Goal: Task Accomplishment & Management: Manage account settings

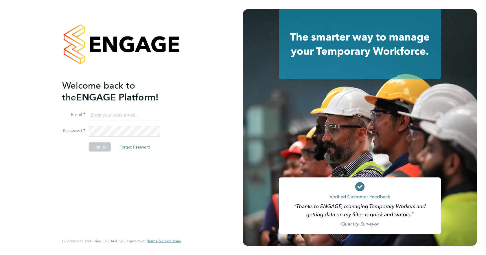
type input "neasha.hooshue@wates.co.uk"
click at [106, 143] on button "Sign In" at bounding box center [100, 146] width 22 height 9
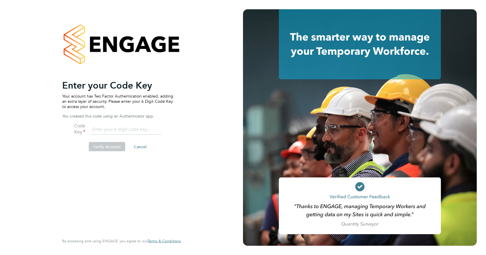
click at [106, 129] on input "number" at bounding box center [125, 129] width 71 height 10
type input "508436"
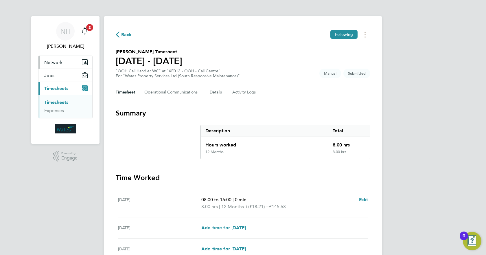
click at [68, 62] on button "Network" at bounding box center [65, 62] width 54 height 13
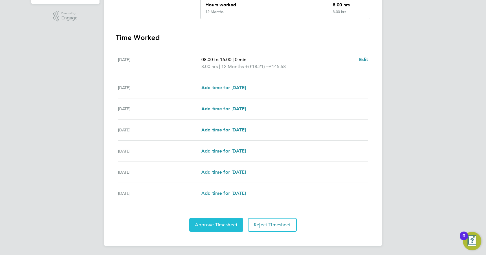
click at [223, 227] on span "Approve Timesheet" at bounding box center [216, 225] width 43 height 6
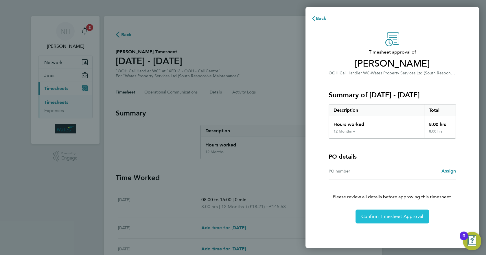
click at [385, 218] on span "Confirm Timesheet Approval" at bounding box center [392, 217] width 62 height 6
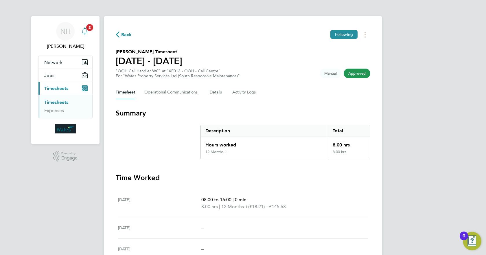
click at [85, 31] on icon "Main navigation" at bounding box center [84, 30] width 7 height 7
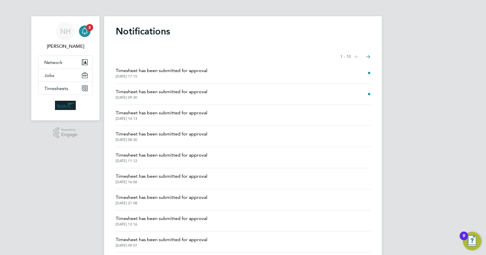
click at [179, 75] on span "[DATE] 17:15" at bounding box center [162, 76] width 92 height 5
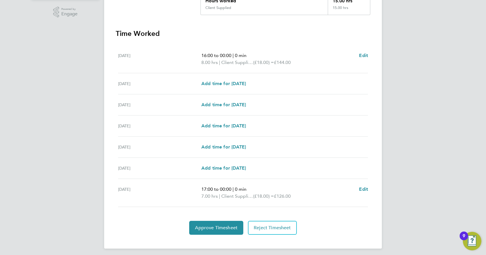
scroll to position [147, 0]
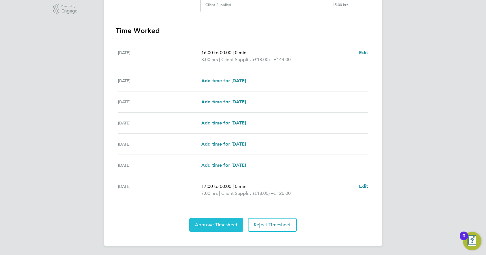
click at [217, 222] on span "Approve Timesheet" at bounding box center [216, 225] width 43 height 6
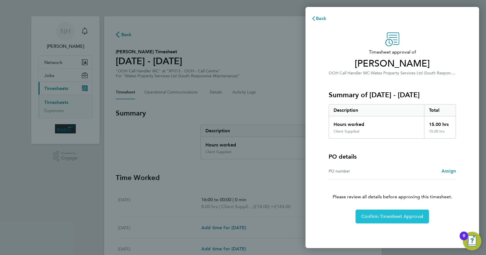
click at [370, 212] on button "Confirm Timesheet Approval" at bounding box center [393, 217] width 74 height 14
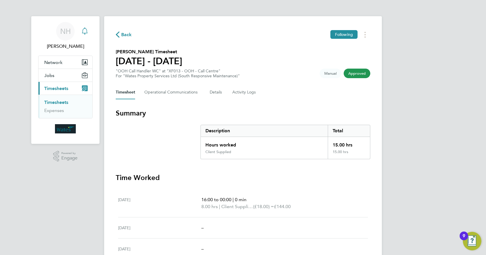
click at [83, 31] on icon "Main navigation" at bounding box center [84, 30] width 5 height 6
